Goal: Information Seeking & Learning: Find specific fact

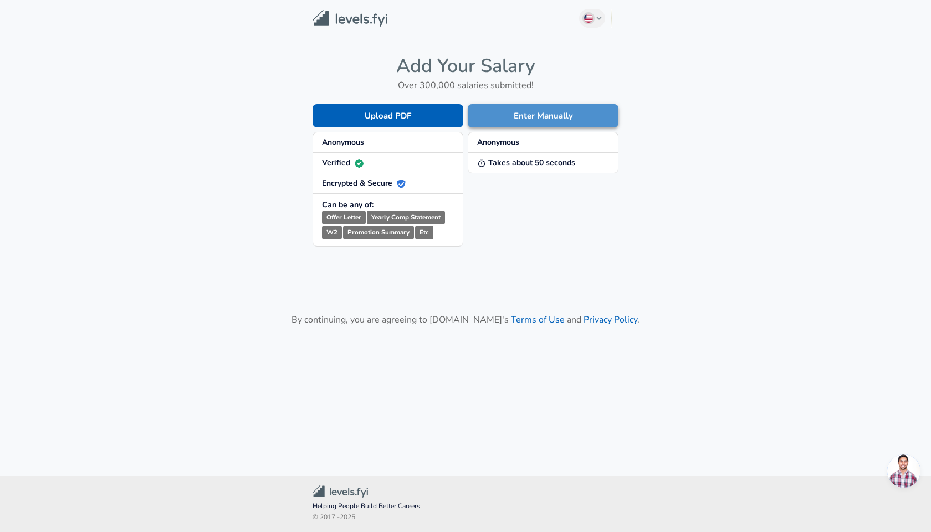
click at [536, 111] on button "Enter Manually" at bounding box center [543, 115] width 151 height 23
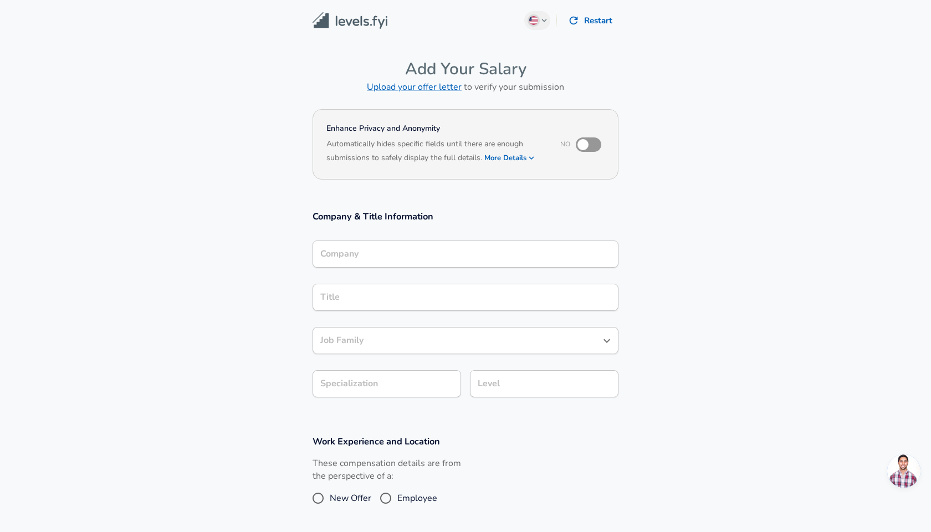
scroll to position [311, 0]
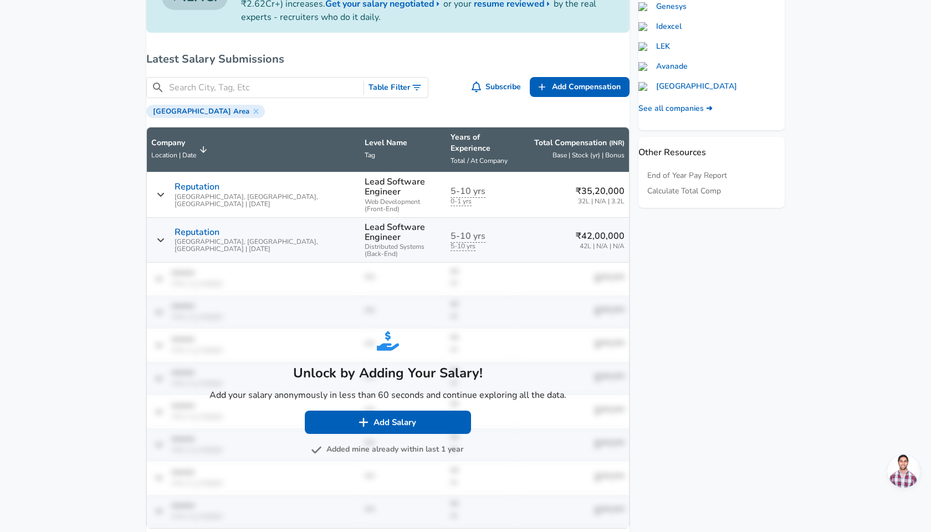
scroll to position [356, 0]
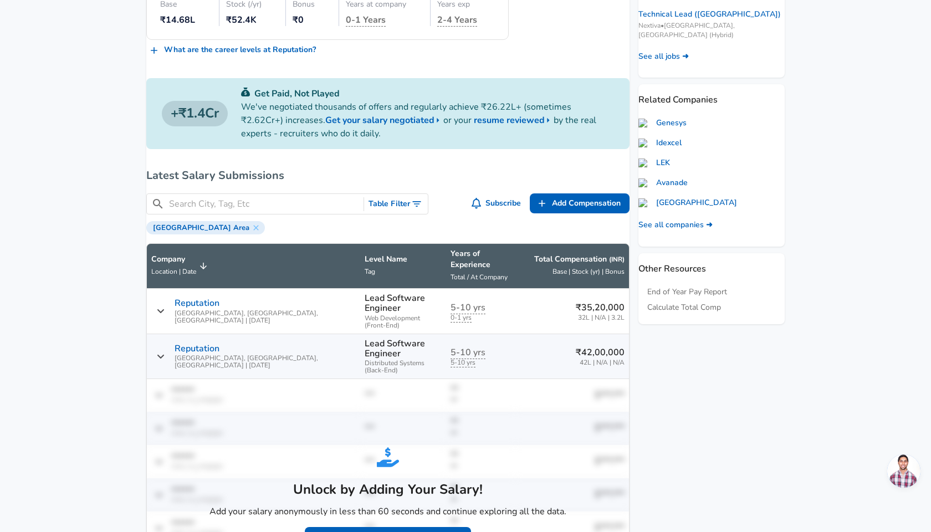
click at [242, 200] on input "Search City, Tag, Etc" at bounding box center [264, 204] width 190 height 14
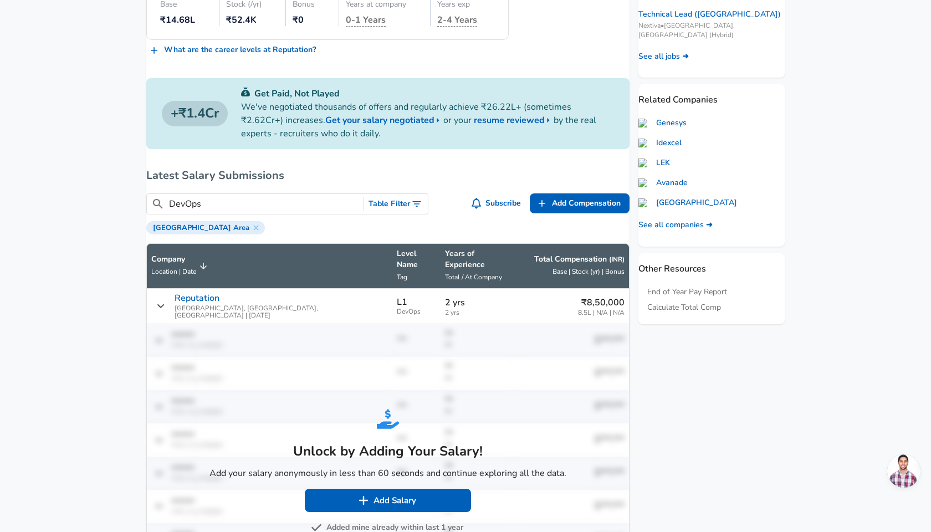
type input "DevOps"
click at [406, 198] on button "Table Filter" at bounding box center [396, 204] width 64 height 21
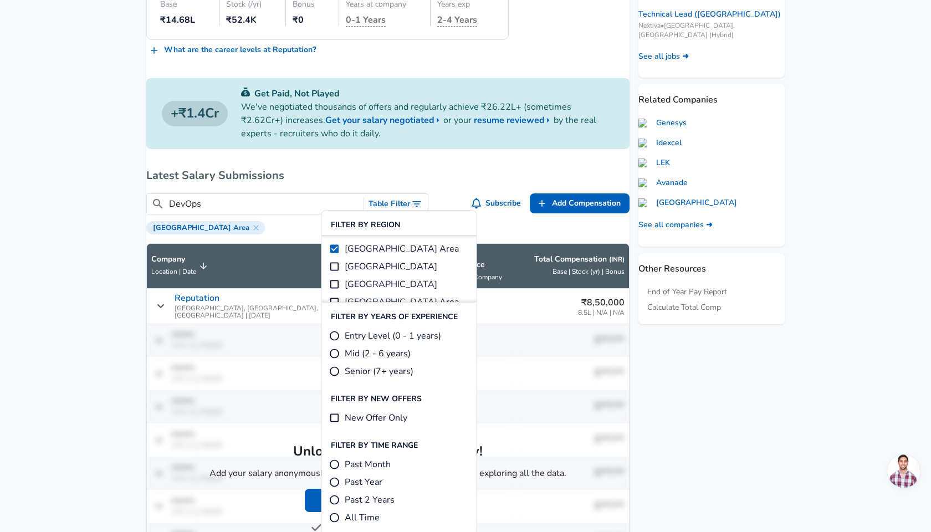
click at [341, 354] on label "Mid (2 - 6 years)" at bounding box center [369, 353] width 81 height 13
click at [340, 354] on input "Mid (2 - 6 years)" at bounding box center [334, 353] width 11 height 11
radio input "true"
click at [279, 293] on span "Reputation [GEOGRAPHIC_DATA], [GEOGRAPHIC_DATA], [GEOGRAPHIC_DATA] | [DATE]" at bounding box center [281, 306] width 213 height 26
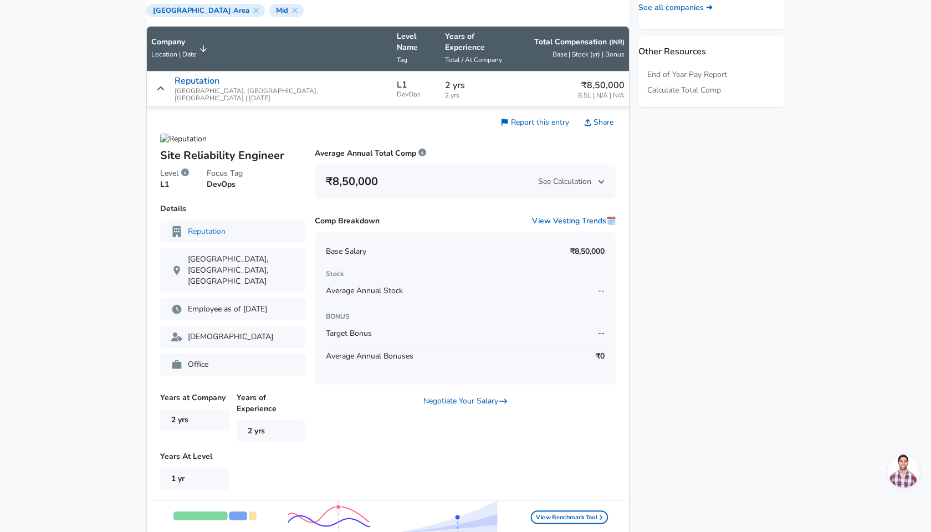
scroll to position [574, 0]
click at [569, 172] on div "₹8,50,000 See Calculation" at bounding box center [465, 181] width 279 height 18
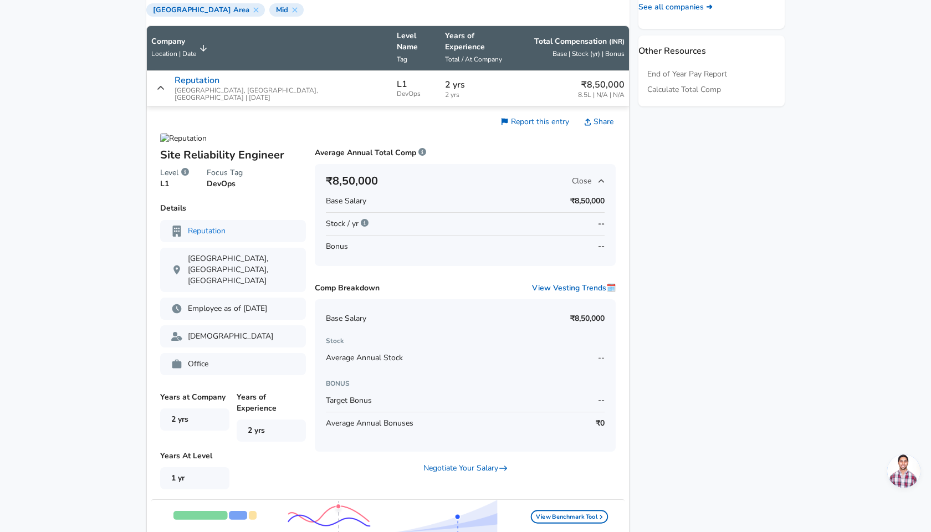
click at [569, 172] on div "₹8,50,000 Close" at bounding box center [465, 181] width 279 height 18
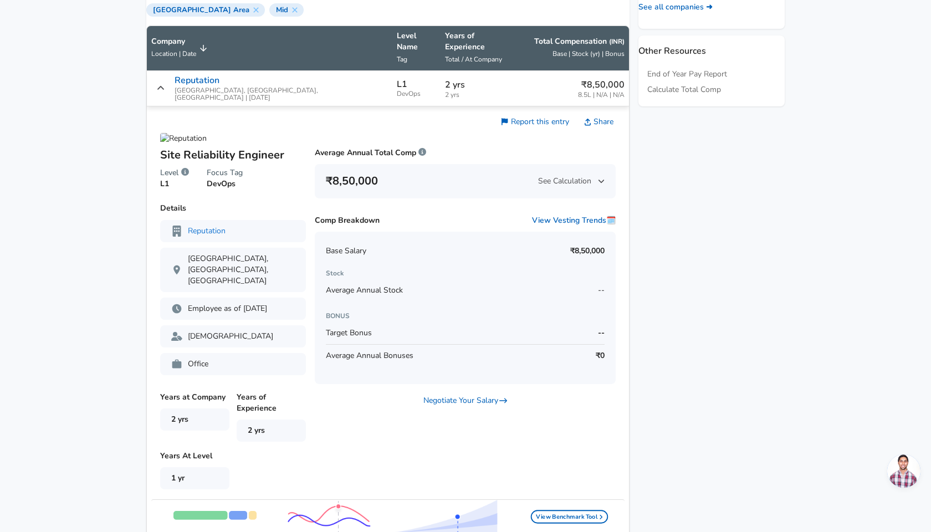
click at [569, 172] on div "₹8,50,000 See Calculation" at bounding box center [465, 181] width 279 height 18
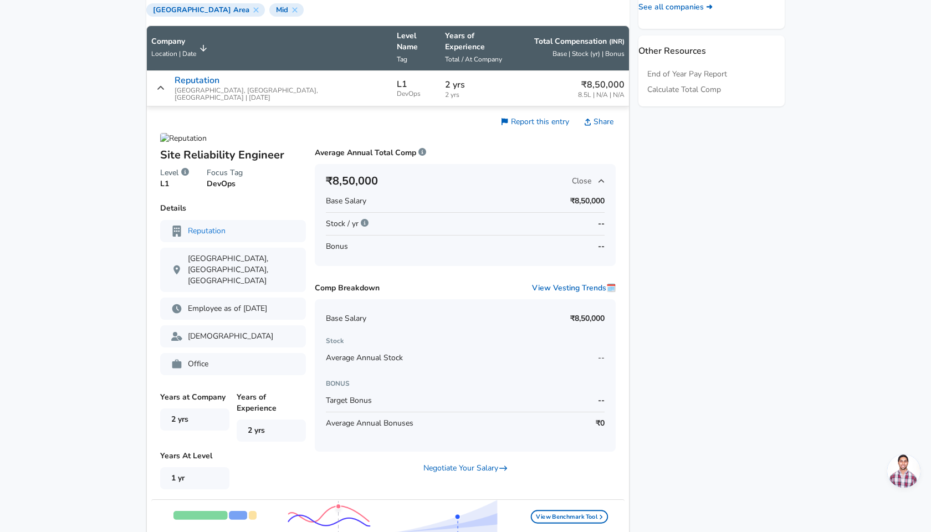
click at [569, 172] on div "₹8,50,000 Close" at bounding box center [465, 181] width 279 height 18
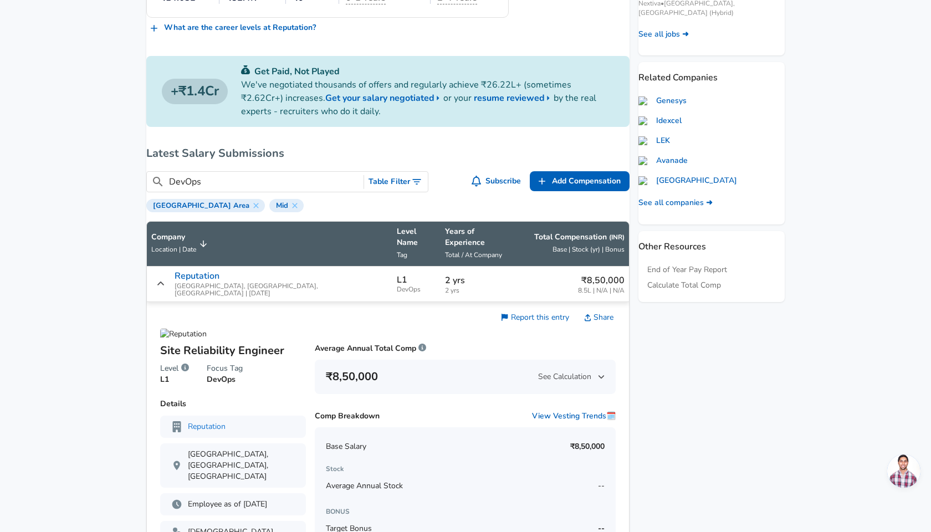
scroll to position [373, 0]
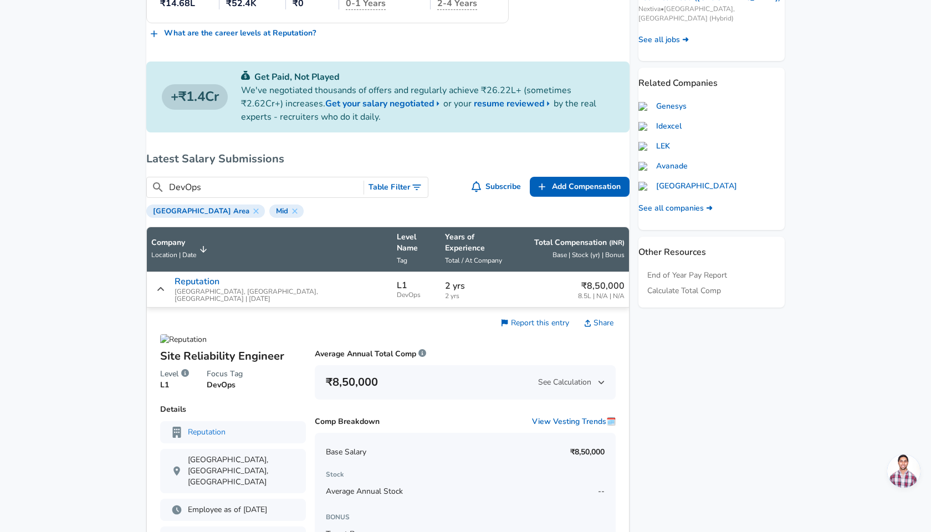
click at [406, 183] on button "Table Filter" at bounding box center [396, 187] width 64 height 21
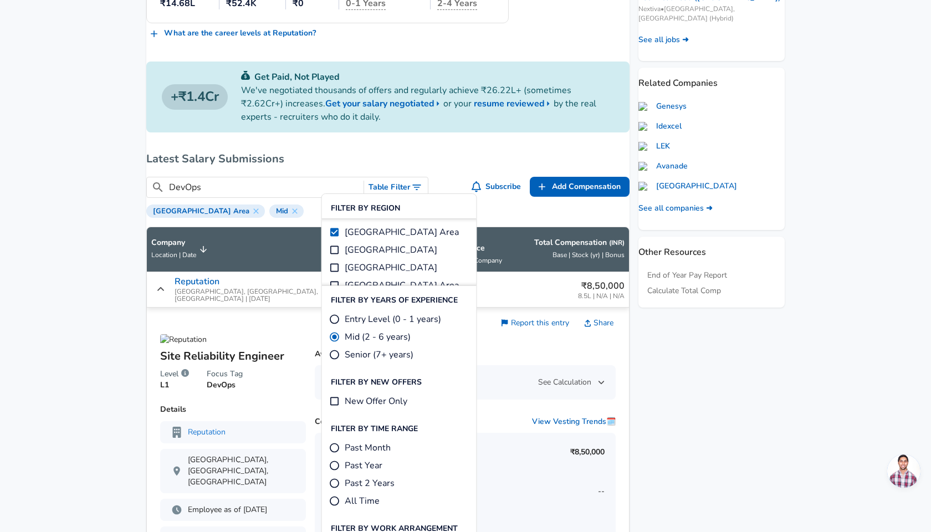
click at [367, 336] on span "Mid (2 - 6 years)" at bounding box center [378, 336] width 66 height 13
click at [340, 336] on input "Mid (2 - 6 years)" at bounding box center [334, 337] width 11 height 11
click at [258, 241] on th "Company Location | Date" at bounding box center [270, 249] width 246 height 45
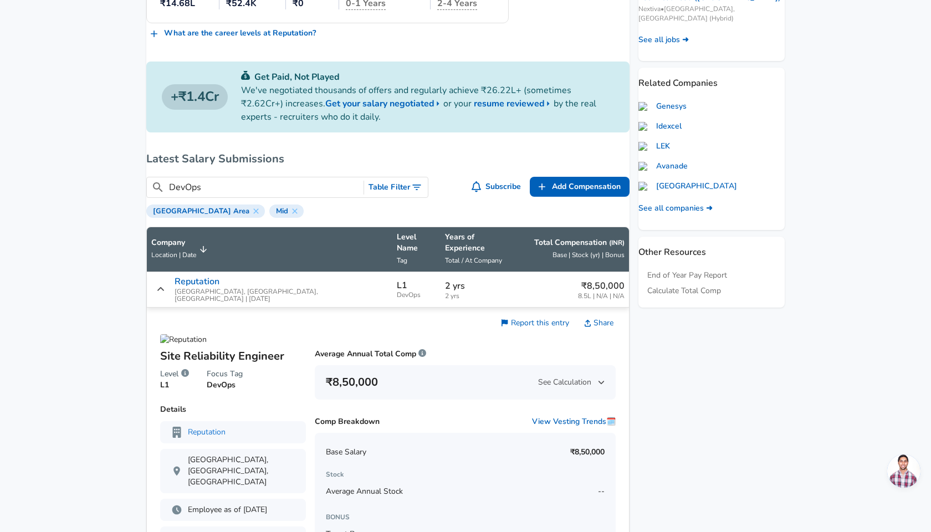
click at [164, 287] on icon "Salary Submissions" at bounding box center [160, 289] width 7 height 4
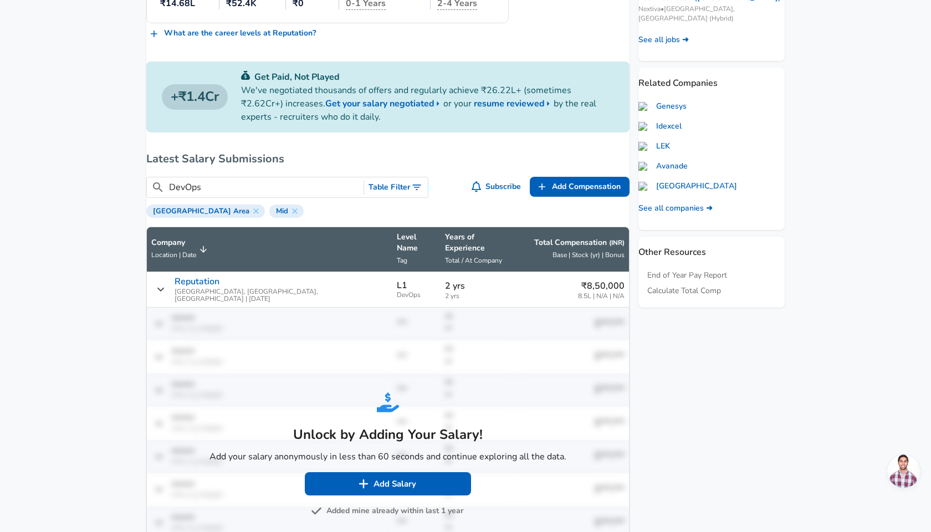
click at [165, 285] on icon "Salary Submissions" at bounding box center [161, 289] width 8 height 9
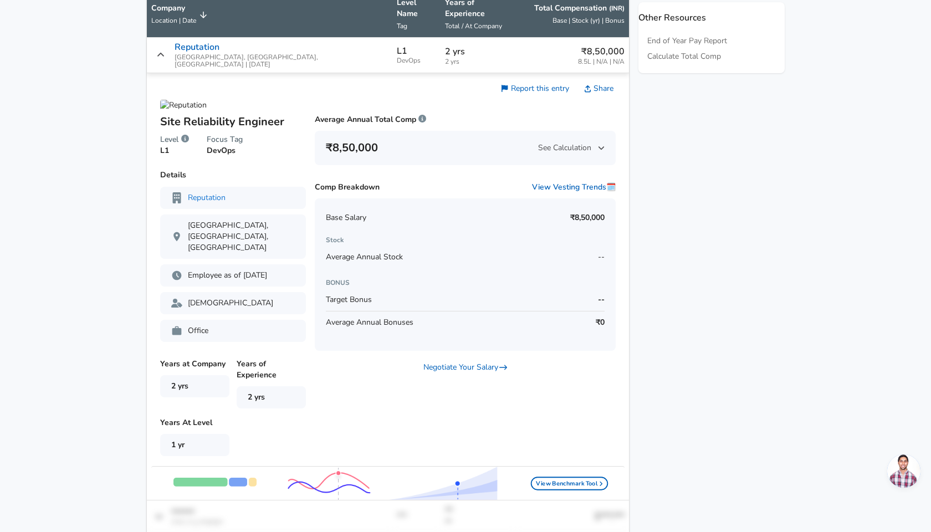
scroll to position [590, 0]
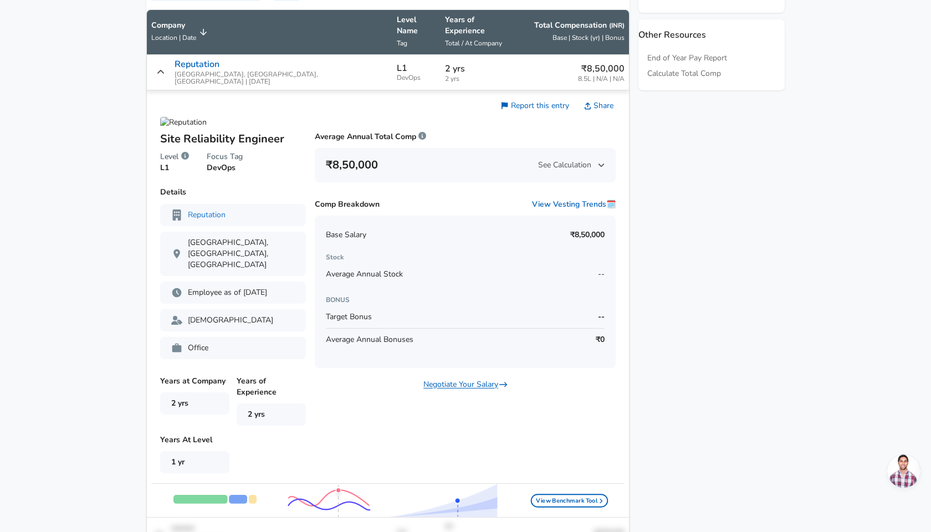
click at [471, 379] on link "Negotiate Your Salary" at bounding box center [466, 384] width 84 height 11
